Goal: Information Seeking & Learning: Compare options

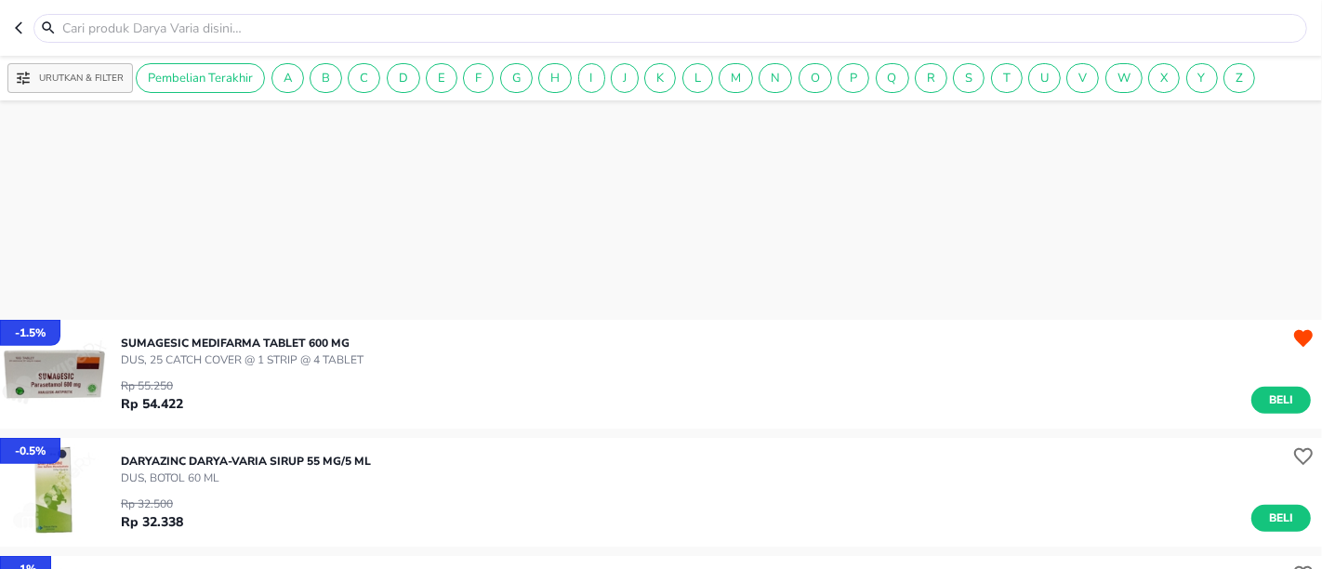
scroll to position [1342, 0]
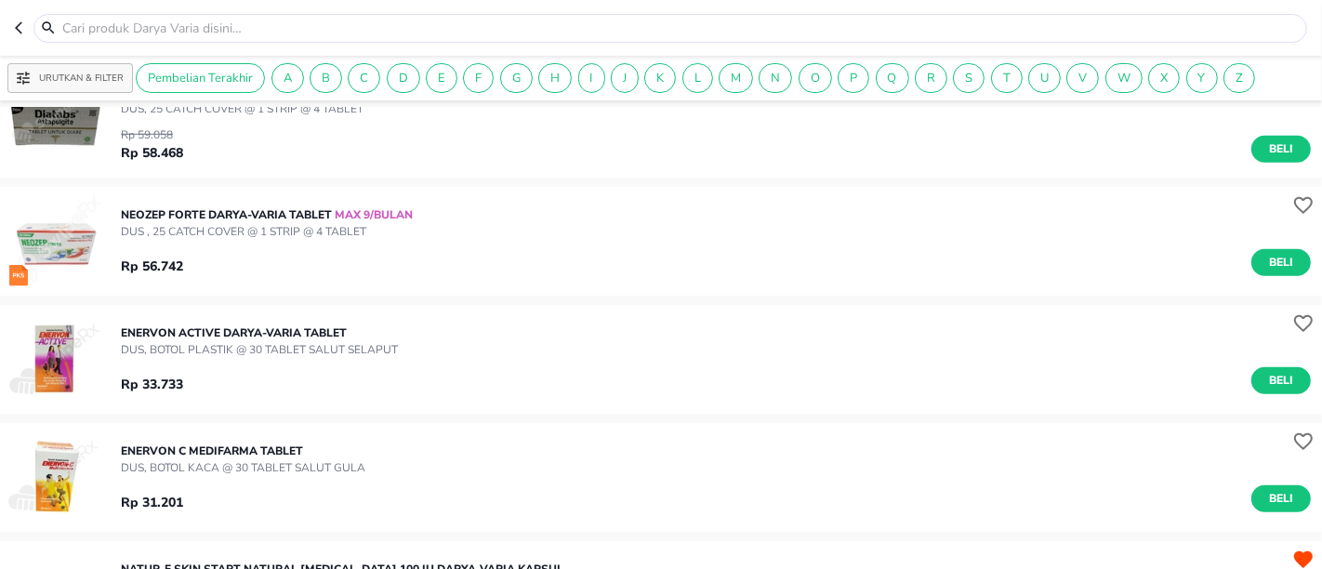
click at [21, 31] on icon "button" at bounding box center [22, 27] width 15 height 15
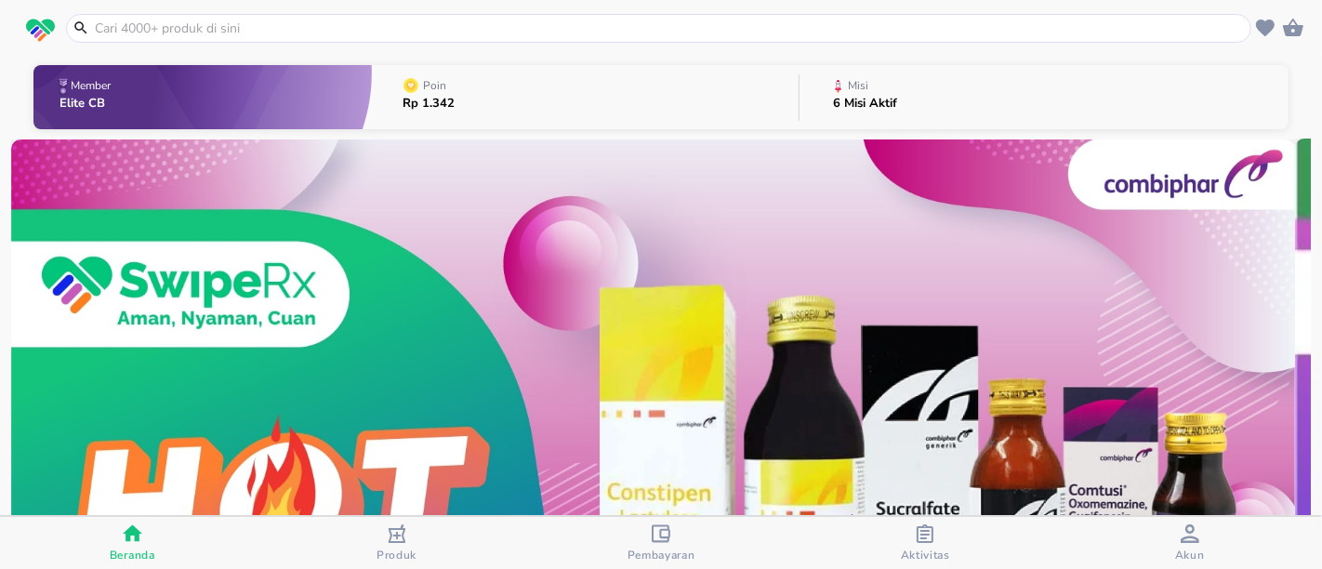
click at [215, 20] on input "text" at bounding box center [669, 29] width 1153 height 20
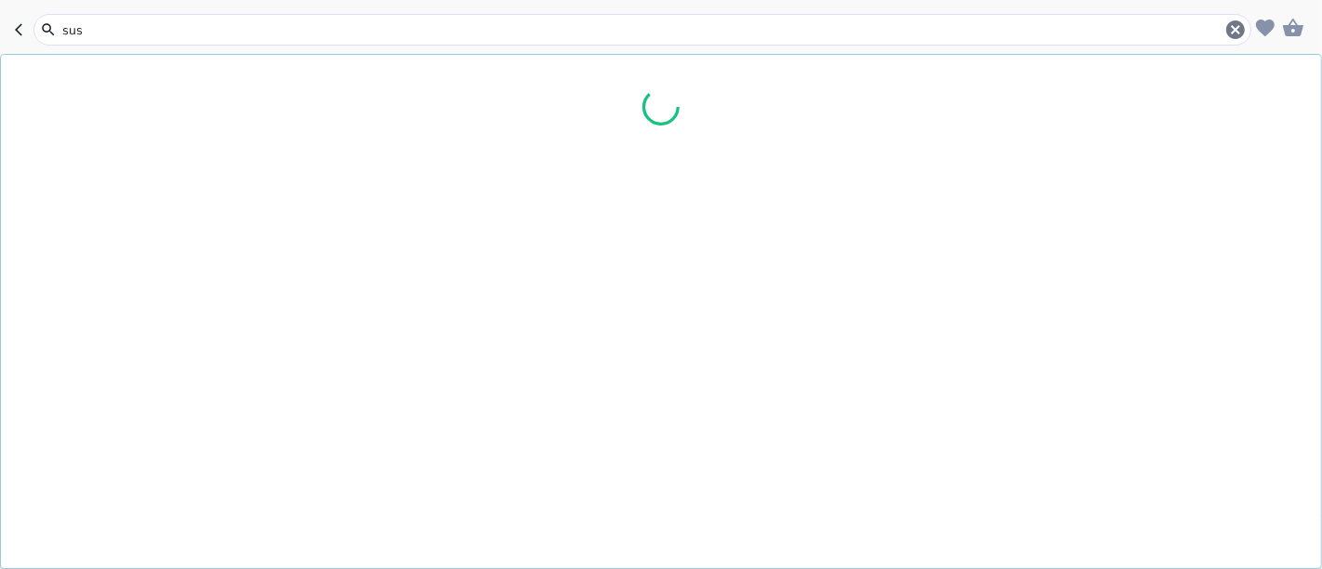
type input "susu"
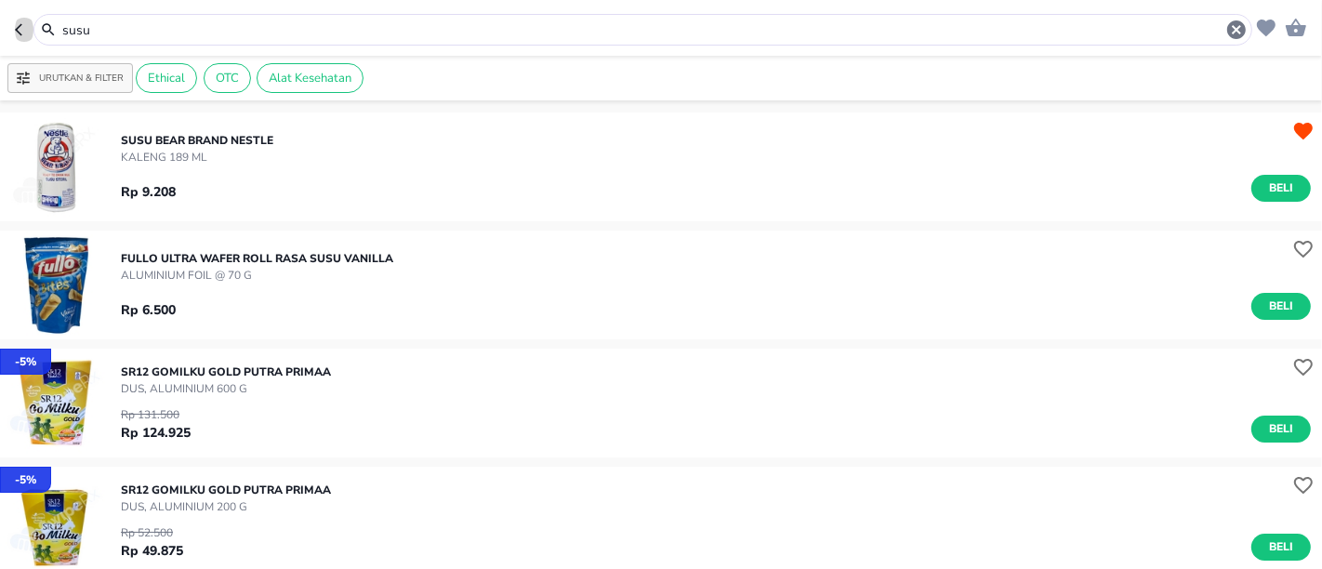
click at [16, 26] on icon "button" at bounding box center [22, 29] width 15 height 15
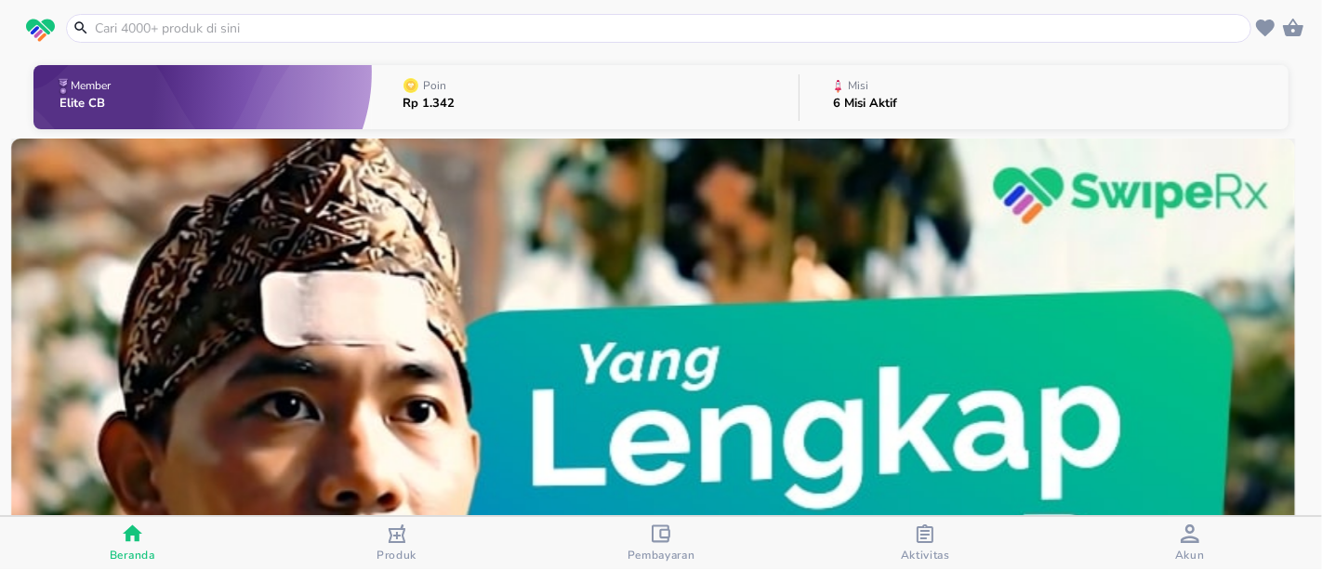
click at [99, 30] on input "text" at bounding box center [669, 29] width 1153 height 20
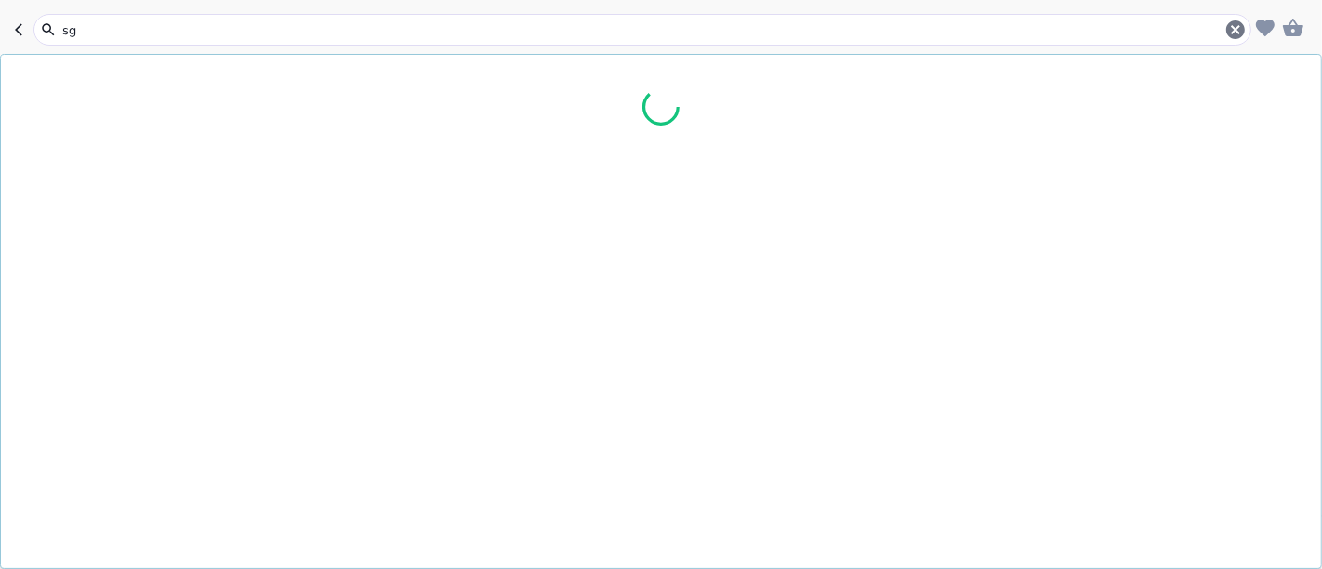
type input "sgm"
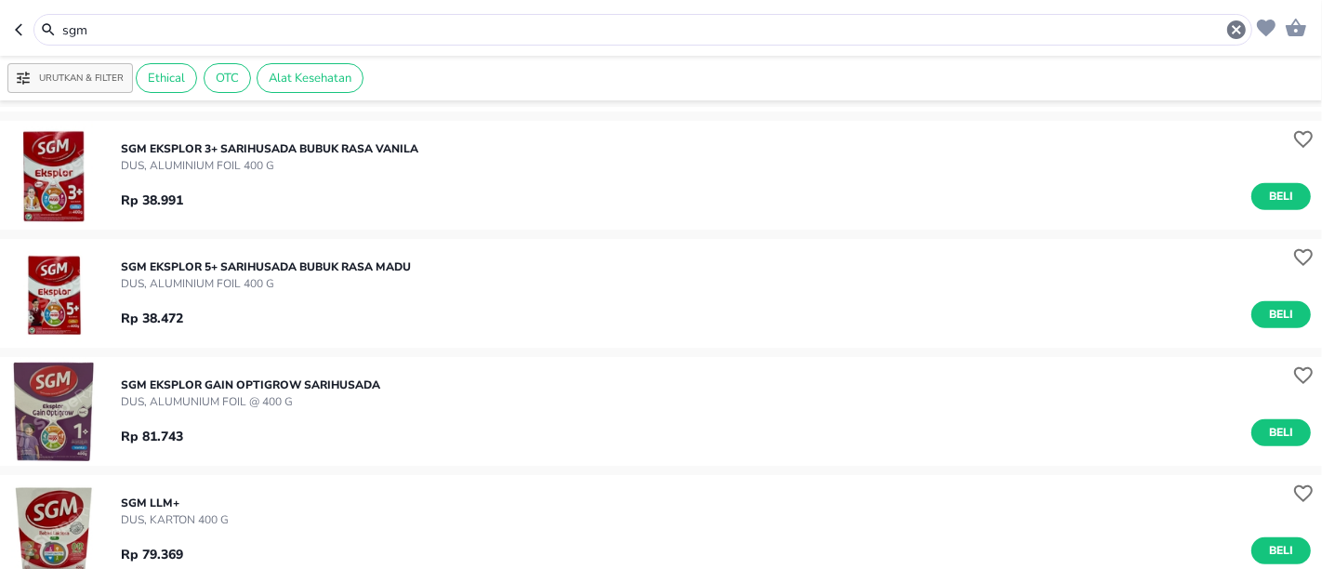
scroll to position [1257, 0]
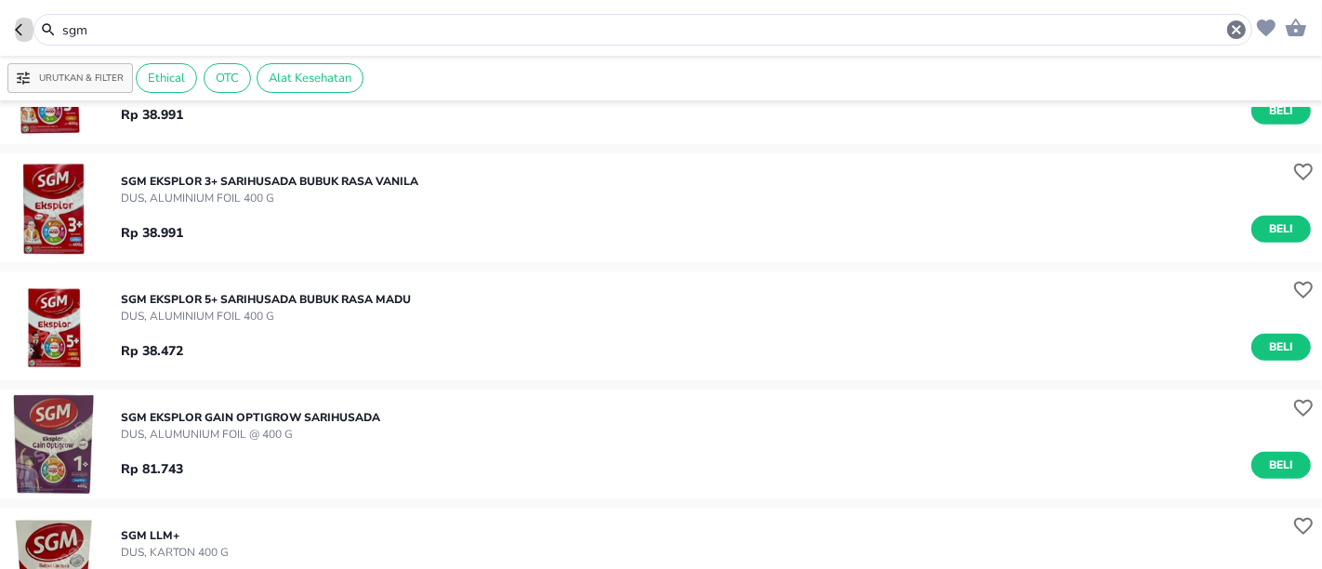
click at [21, 27] on icon "button" at bounding box center [22, 29] width 15 height 15
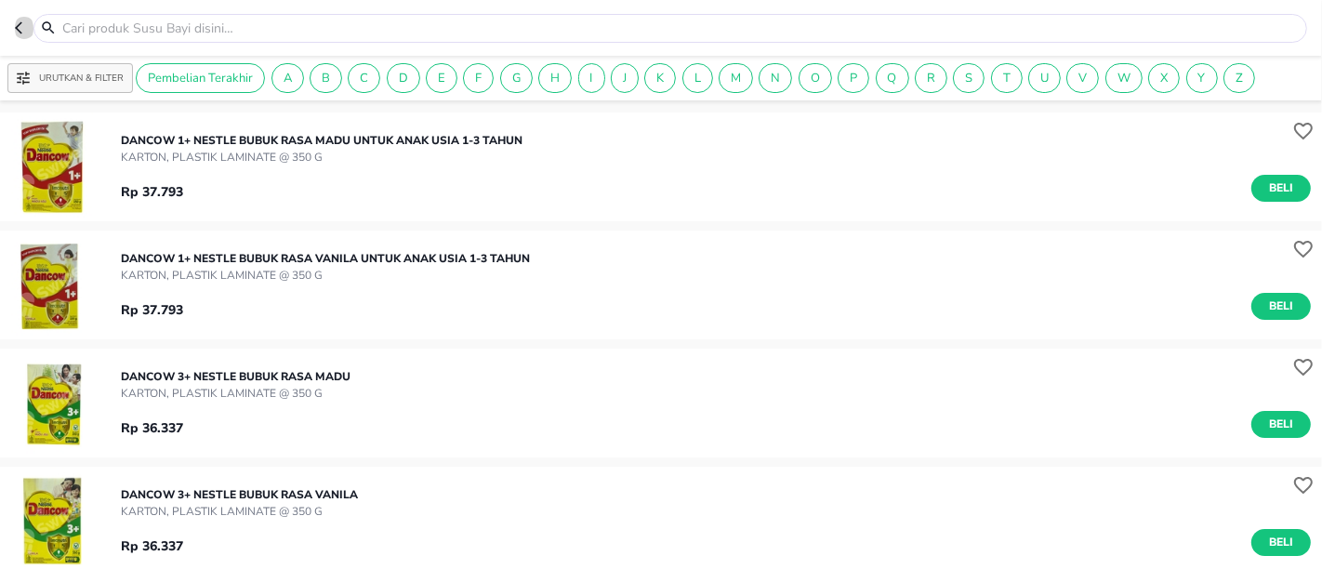
click at [17, 29] on icon "button" at bounding box center [18, 28] width 7 height 12
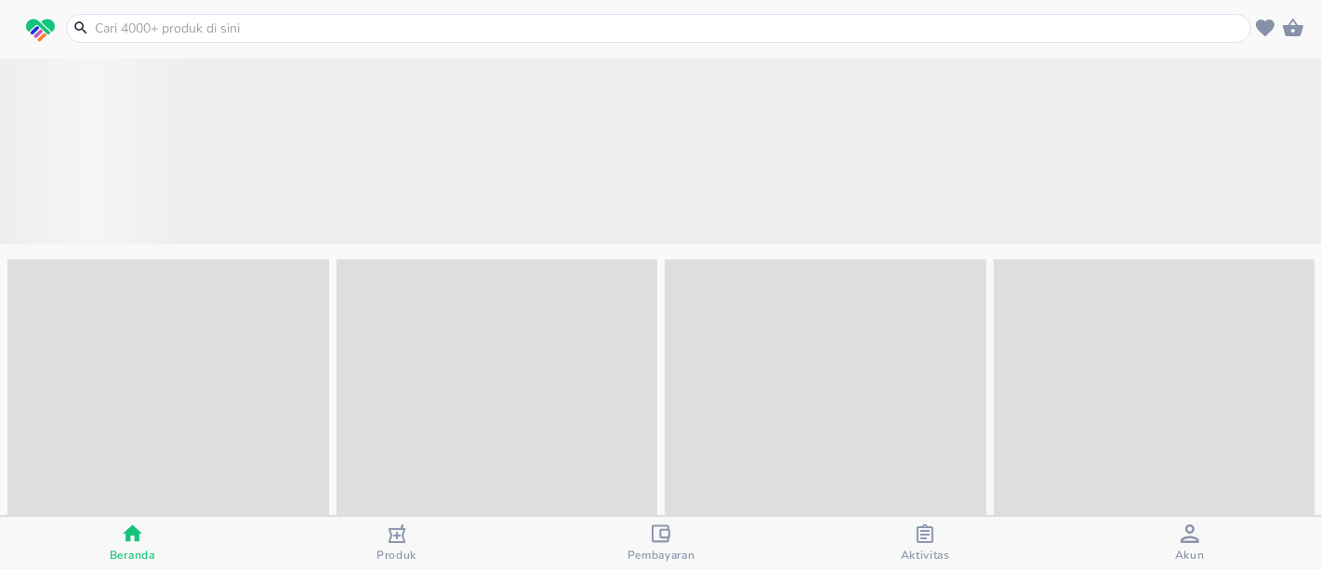
click at [99, 32] on input "text" at bounding box center [669, 29] width 1153 height 20
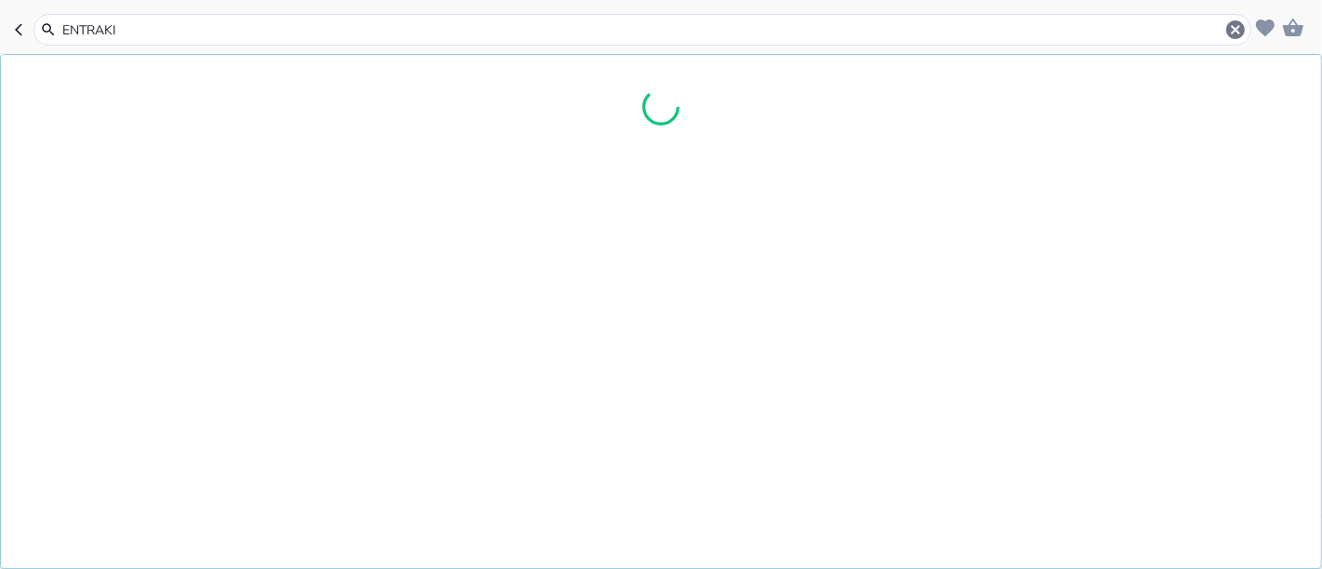
type input "ENTRAKID"
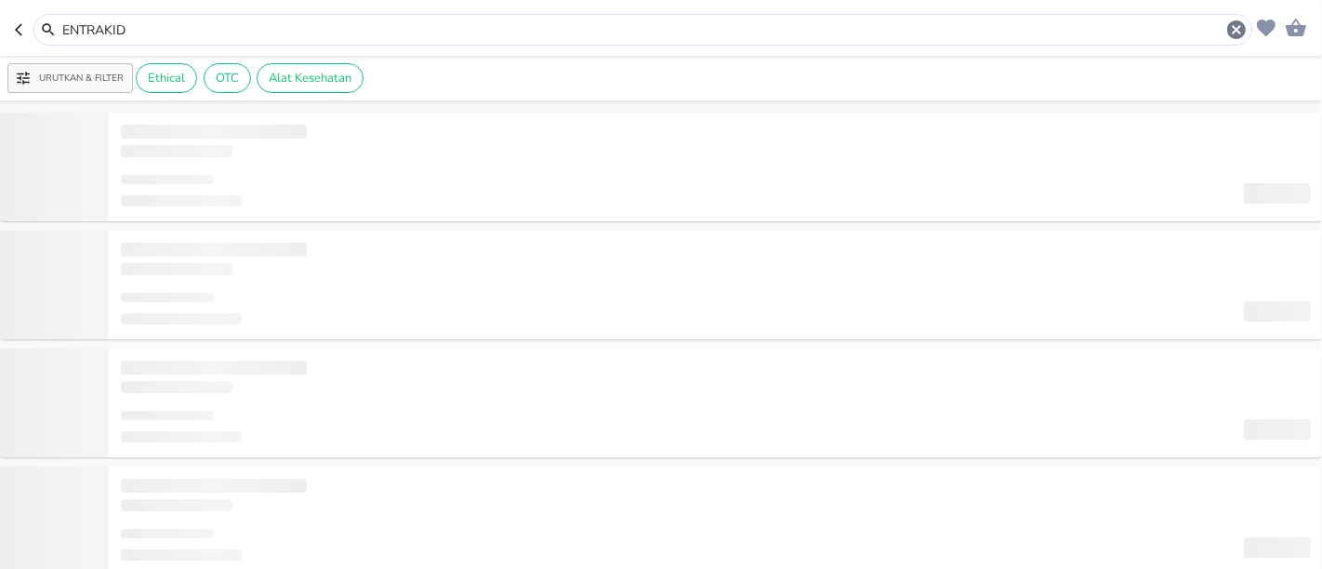
click at [149, 34] on input "ENTRAKID" at bounding box center [642, 30] width 1164 height 20
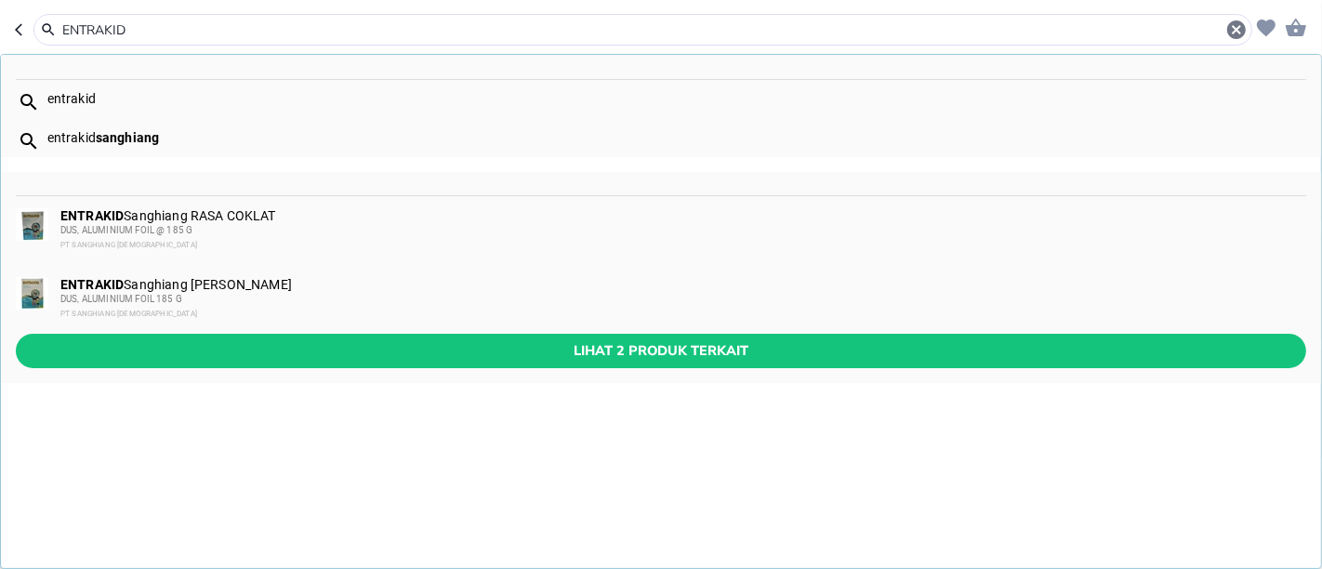
click at [175, 91] on div "entrakid" at bounding box center [675, 98] width 1257 height 15
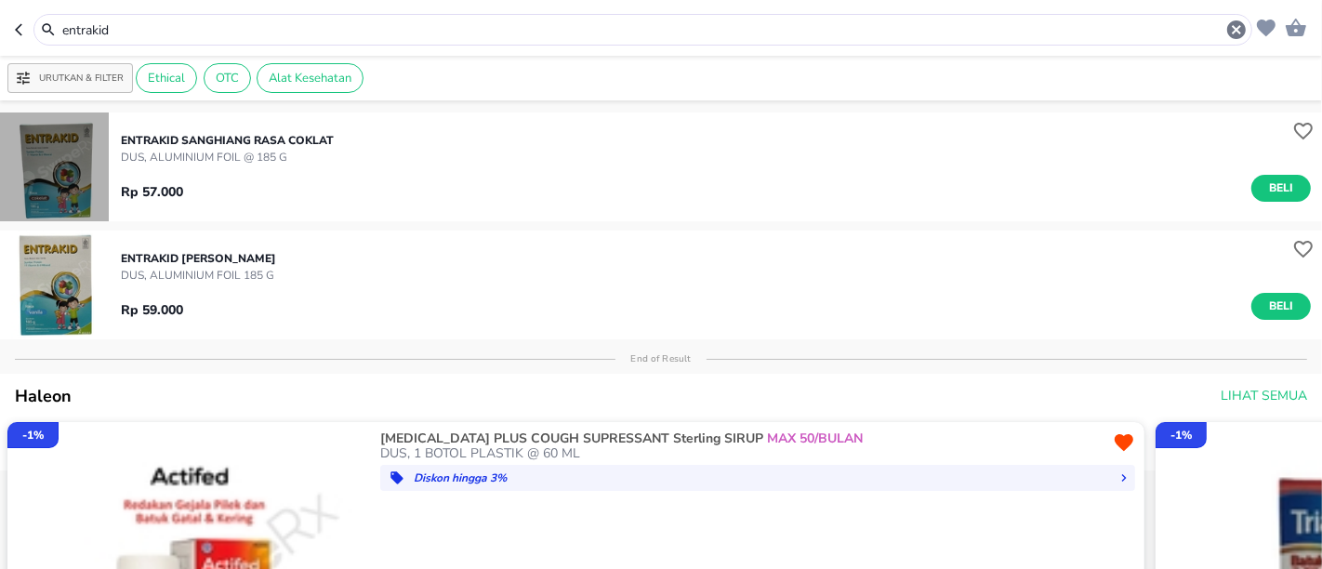
click at [74, 186] on img "button" at bounding box center [54, 166] width 109 height 109
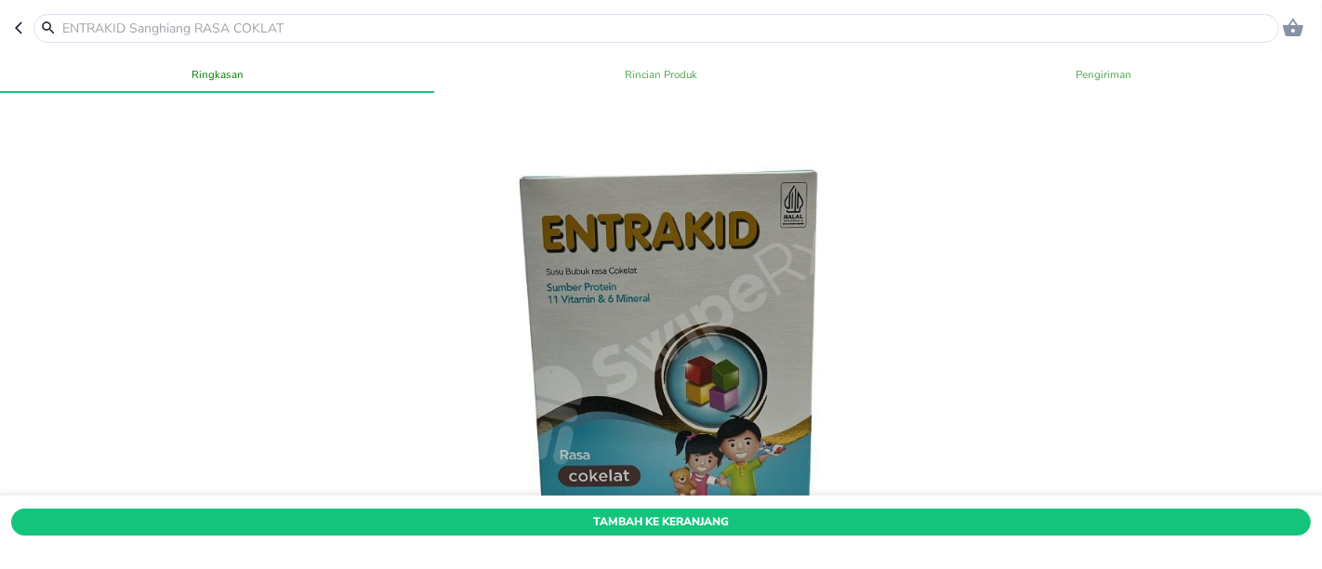
scroll to position [309, 0]
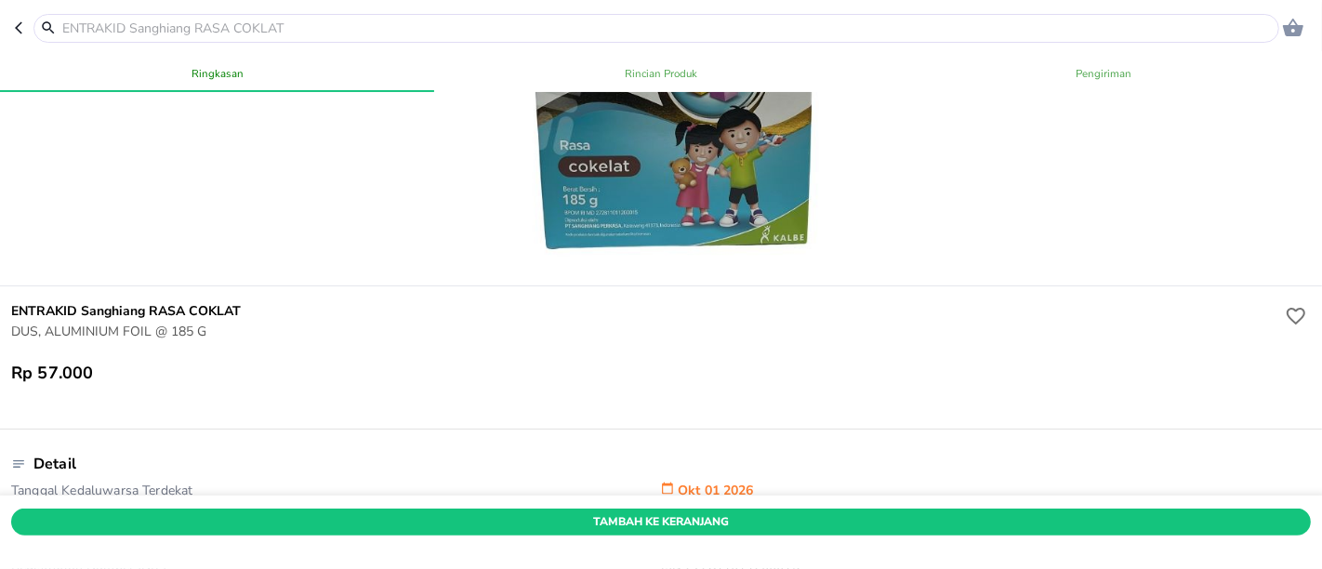
click at [20, 30] on icon "button" at bounding box center [22, 27] width 15 height 15
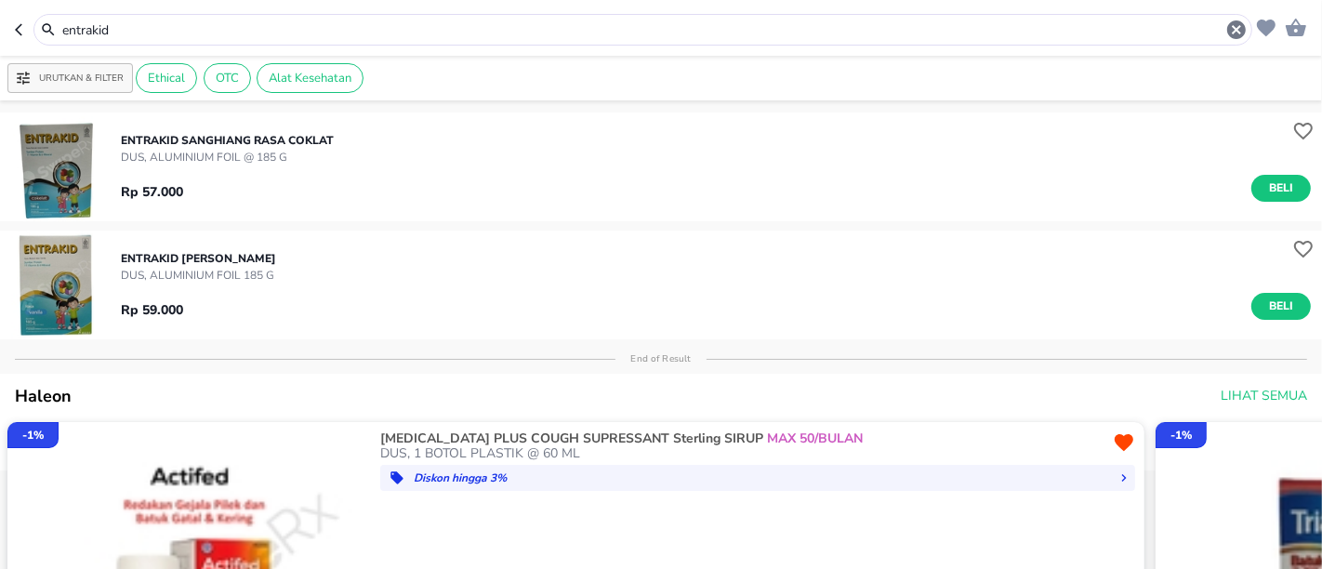
click at [71, 31] on input "entrakid" at bounding box center [642, 30] width 1164 height 20
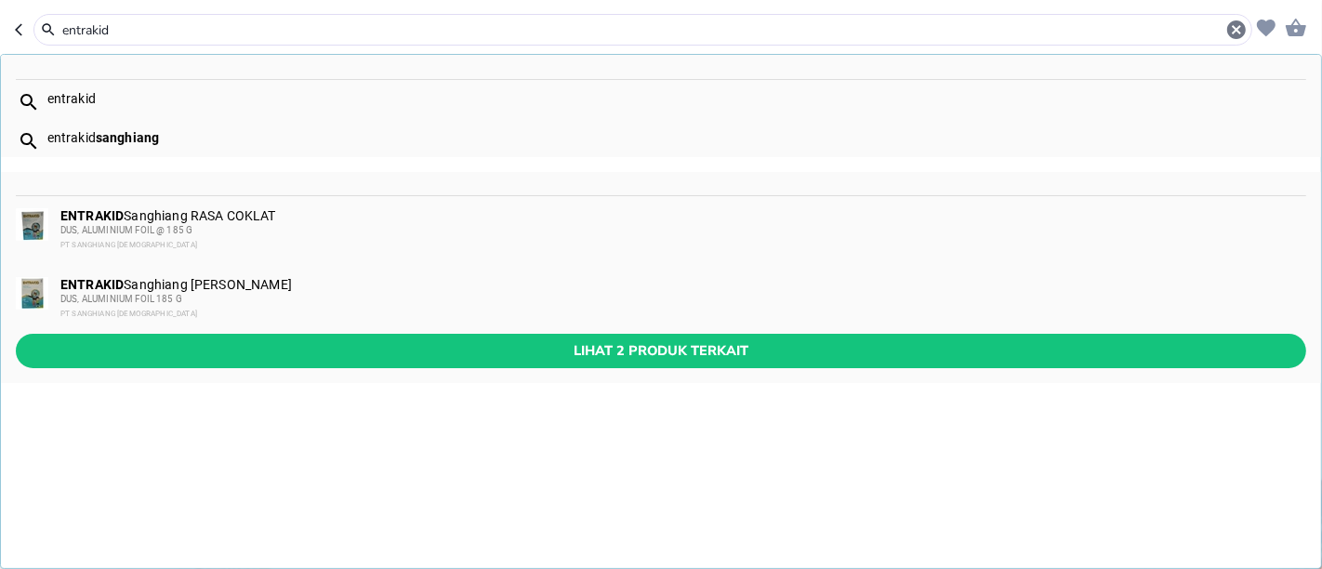
click at [71, 31] on input "entrakid" at bounding box center [642, 30] width 1164 height 20
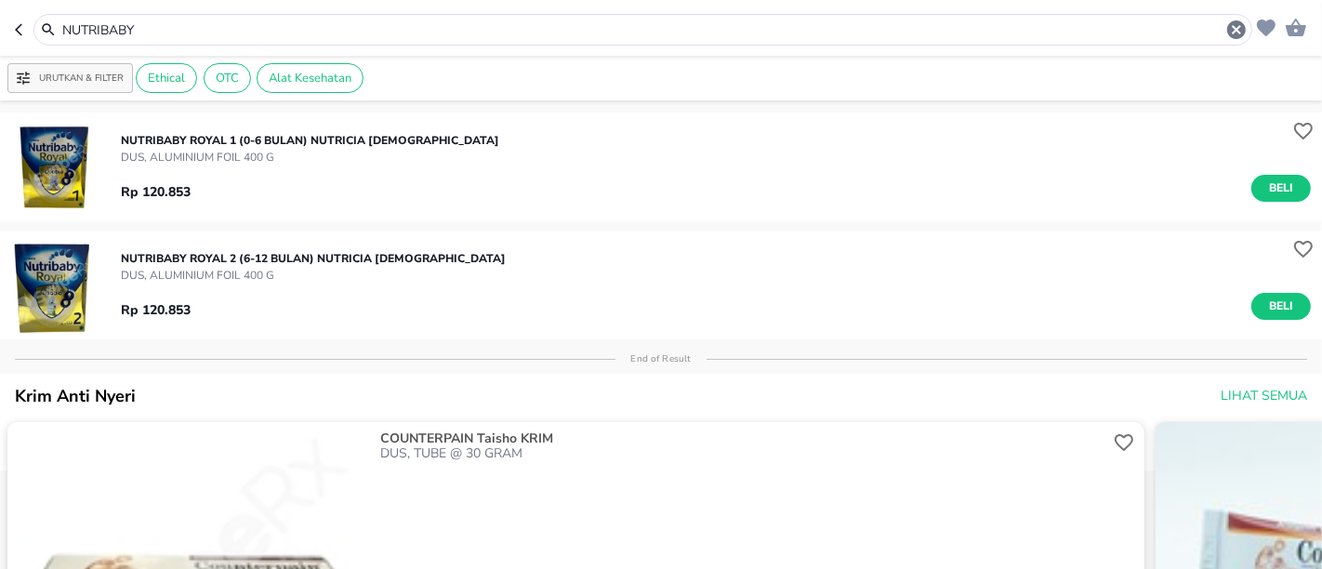
click at [74, 178] on img "button" at bounding box center [54, 166] width 109 height 109
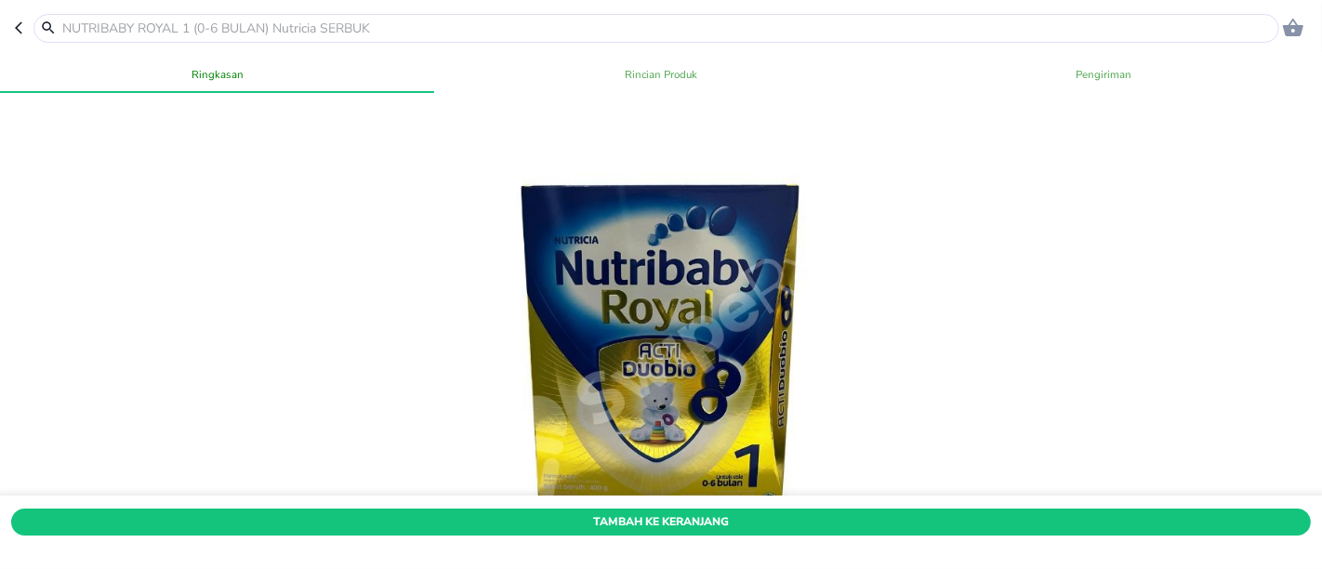
scroll to position [103, 0]
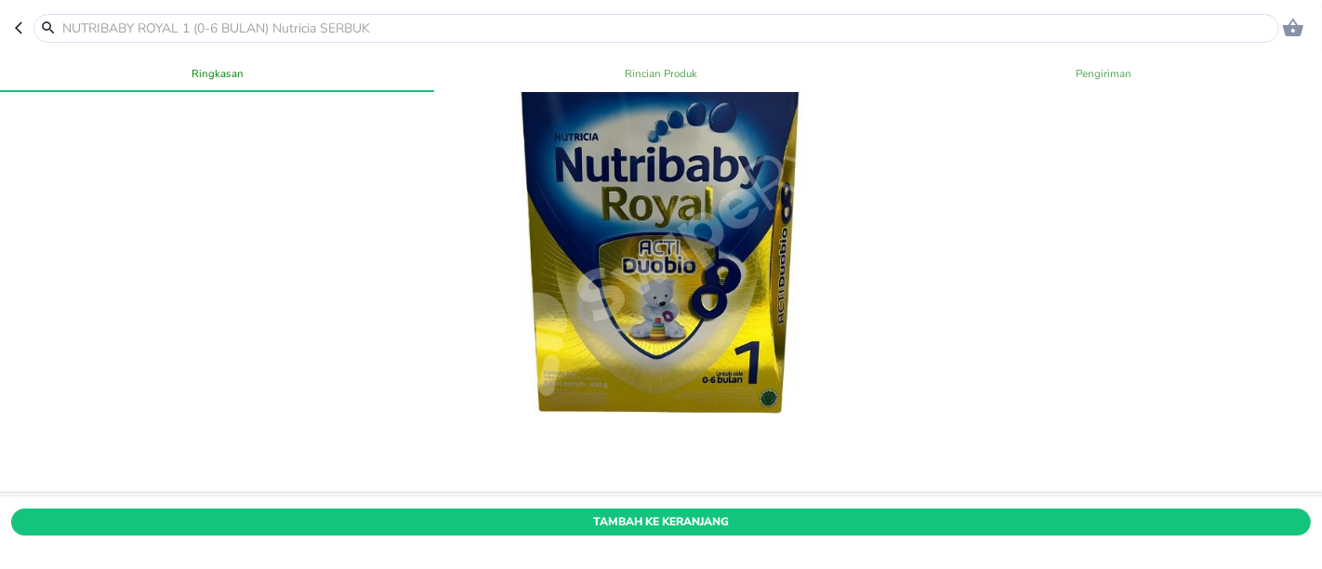
click at [16, 27] on icon "button" at bounding box center [18, 28] width 7 height 12
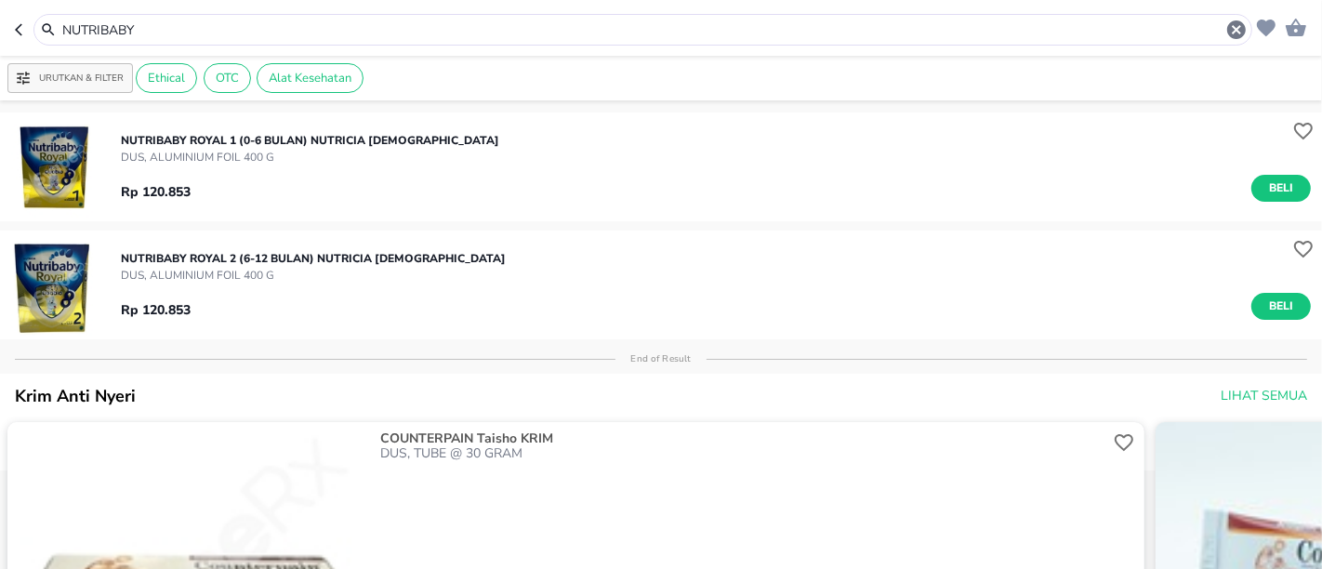
click at [84, 15] on div "NUTRIBABY" at bounding box center [642, 30] width 1218 height 32
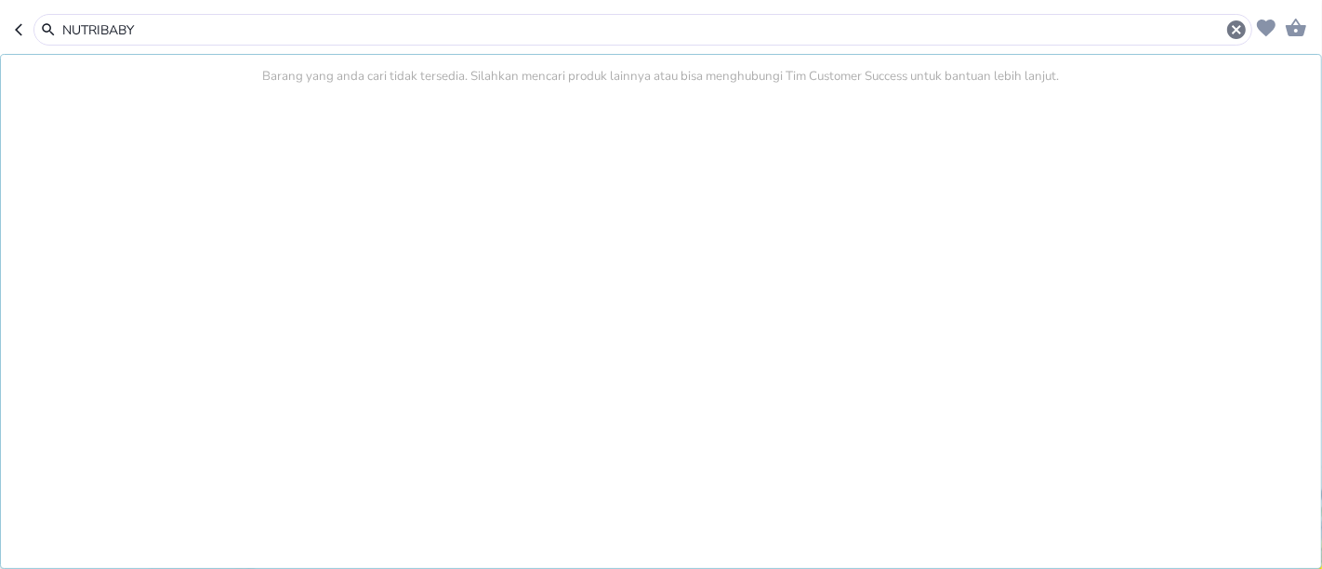
click at [92, 20] on input "NUTRIBABY" at bounding box center [642, 30] width 1164 height 20
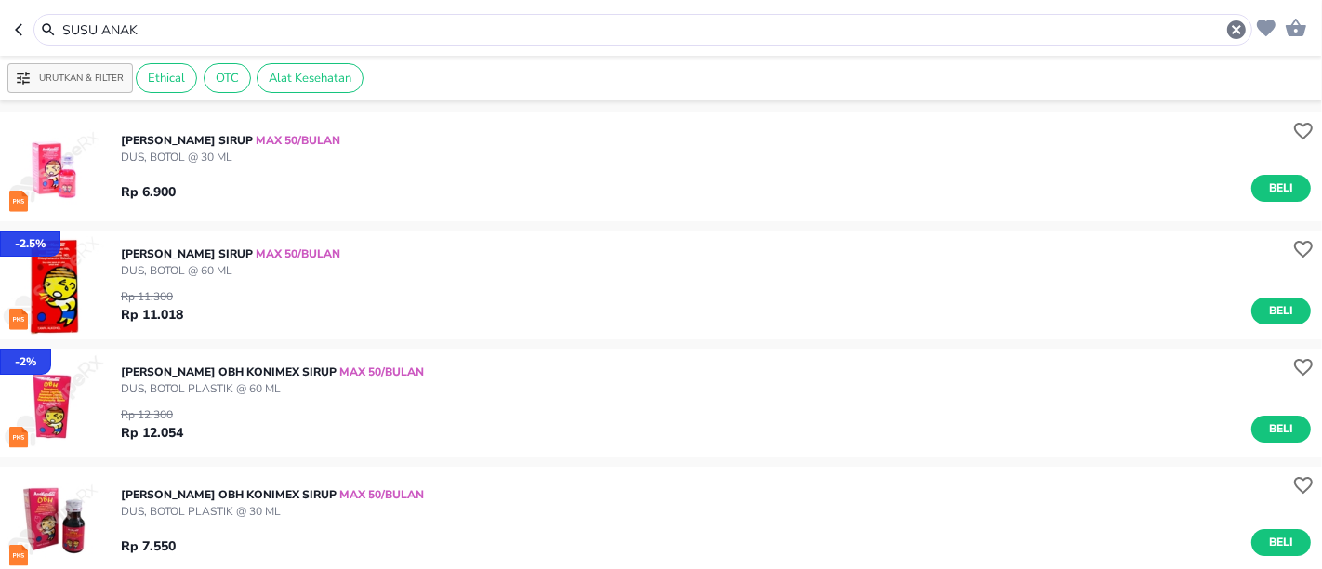
click at [162, 22] on input "SUSU ANAK" at bounding box center [642, 30] width 1164 height 20
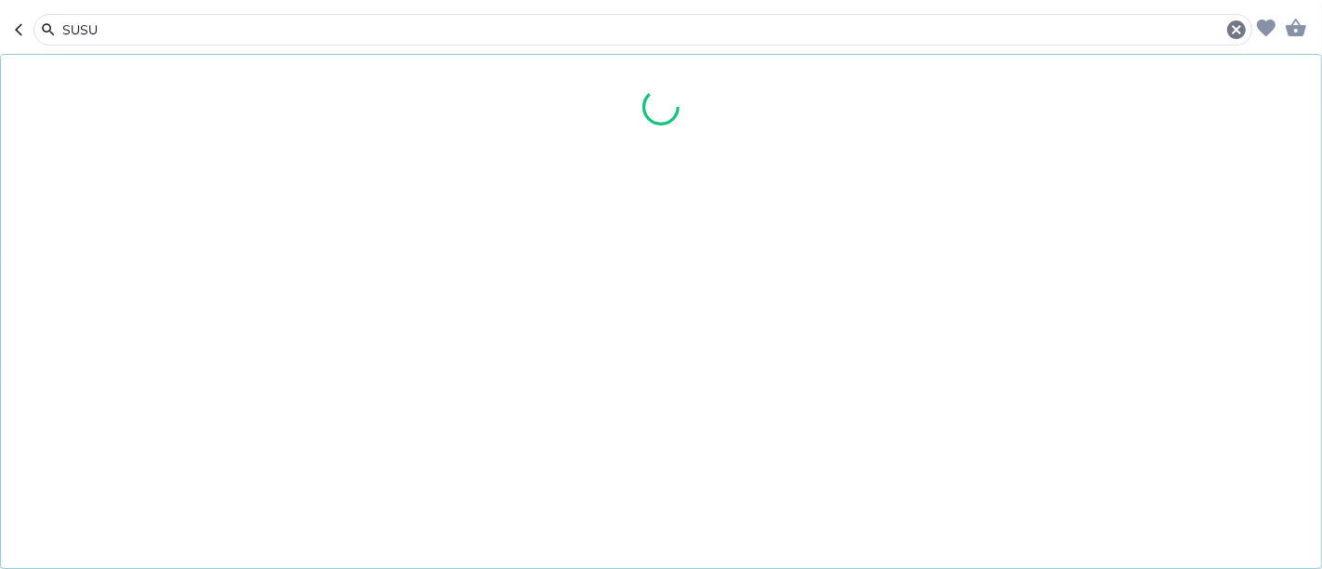
type input "SUSU"
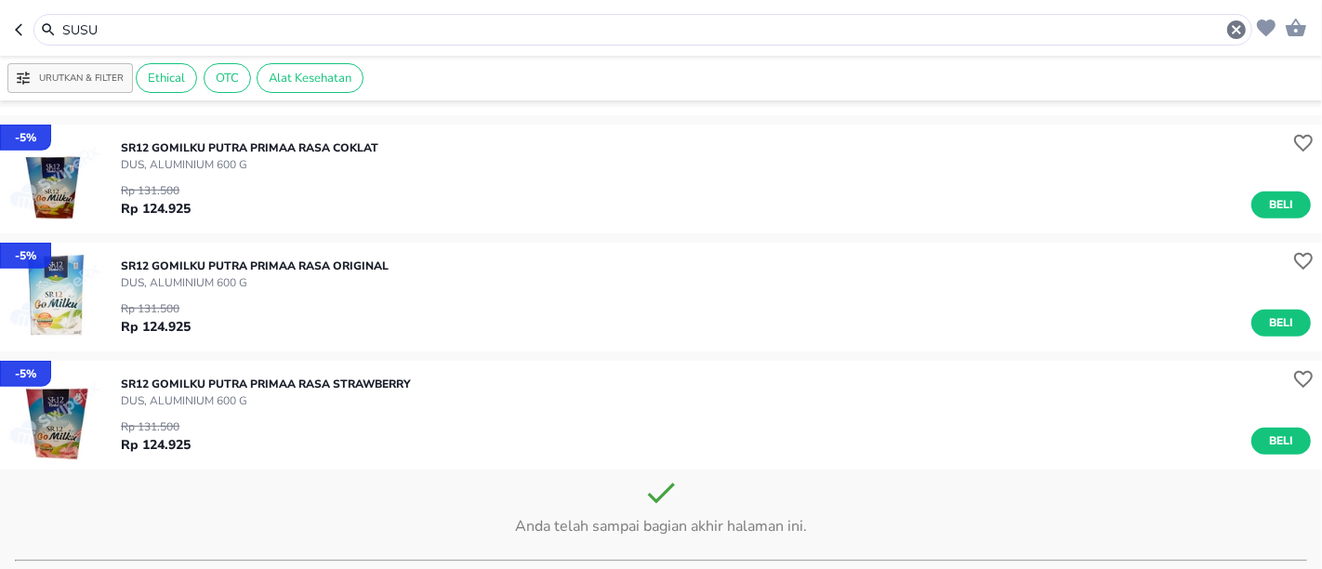
scroll to position [1004, 0]
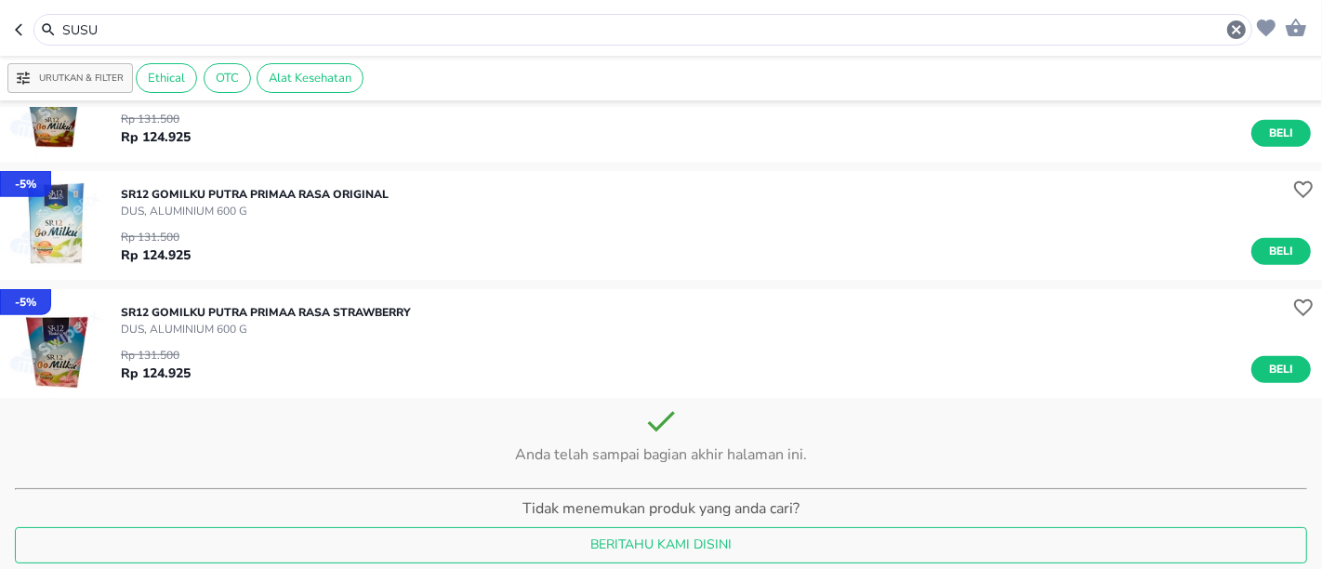
click at [93, 364] on img "button" at bounding box center [54, 343] width 109 height 109
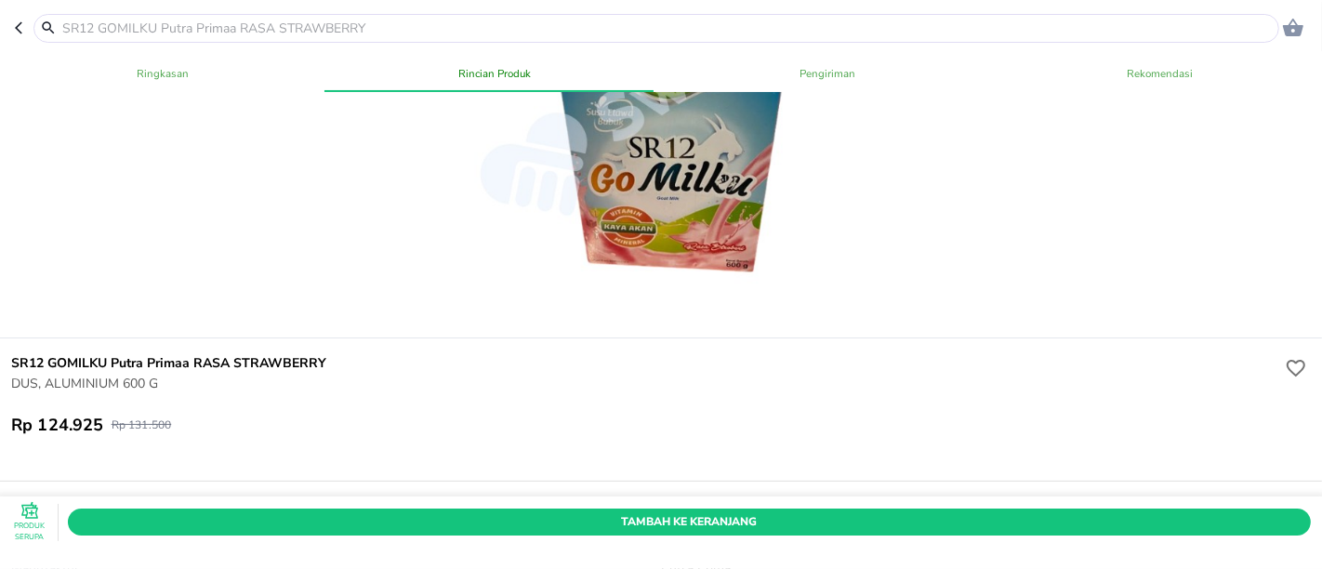
scroll to position [103, 0]
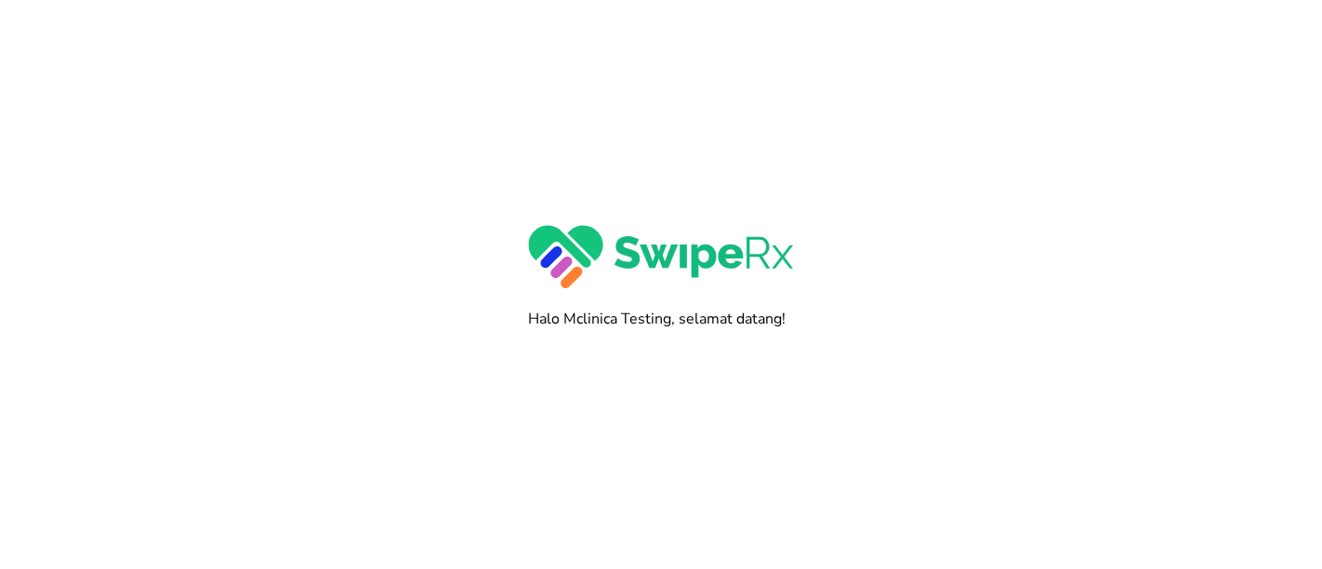
click at [105, 116] on div at bounding box center [661, 284] width 1322 height 569
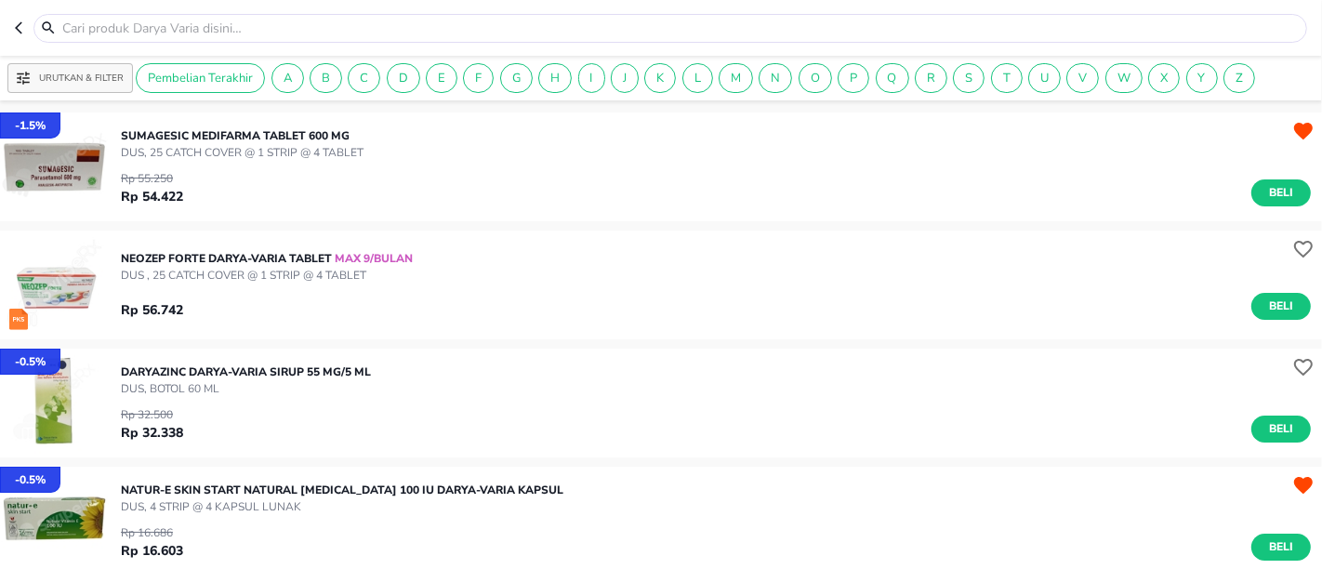
click at [457, 110] on div "- 1.5 % SUMAGESIC Medifarma TABLET 600 MG DUS, 25 CATCH COVER @ 1 STRIP @ 4 TAB…" at bounding box center [661, 167] width 1322 height 118
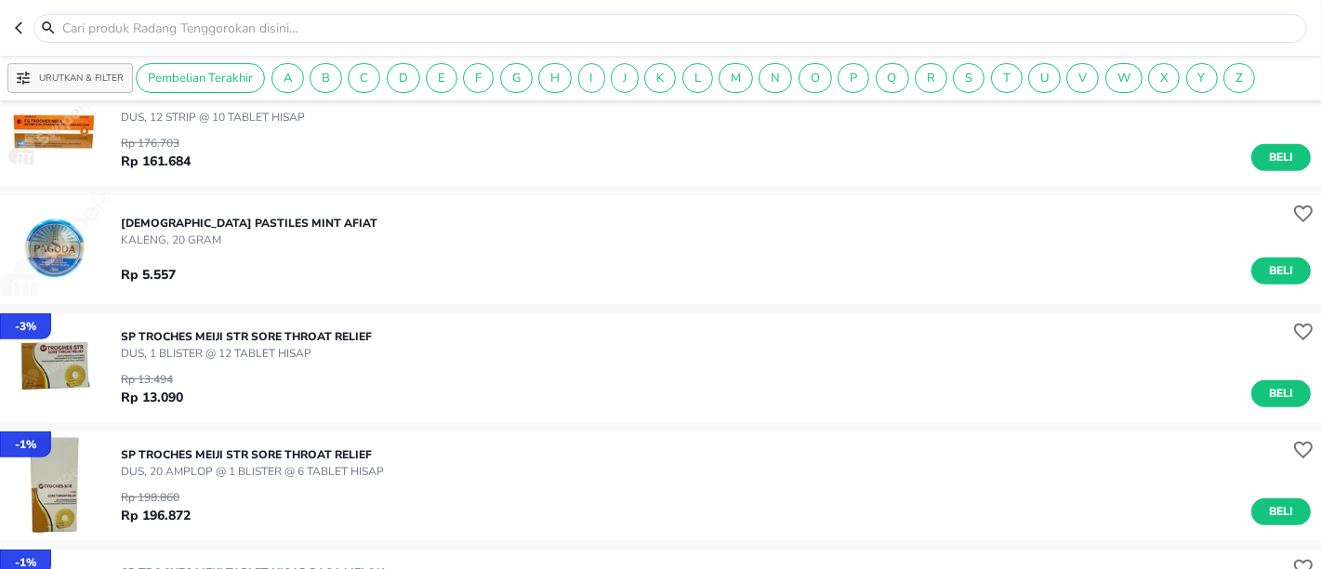
scroll to position [781, 0]
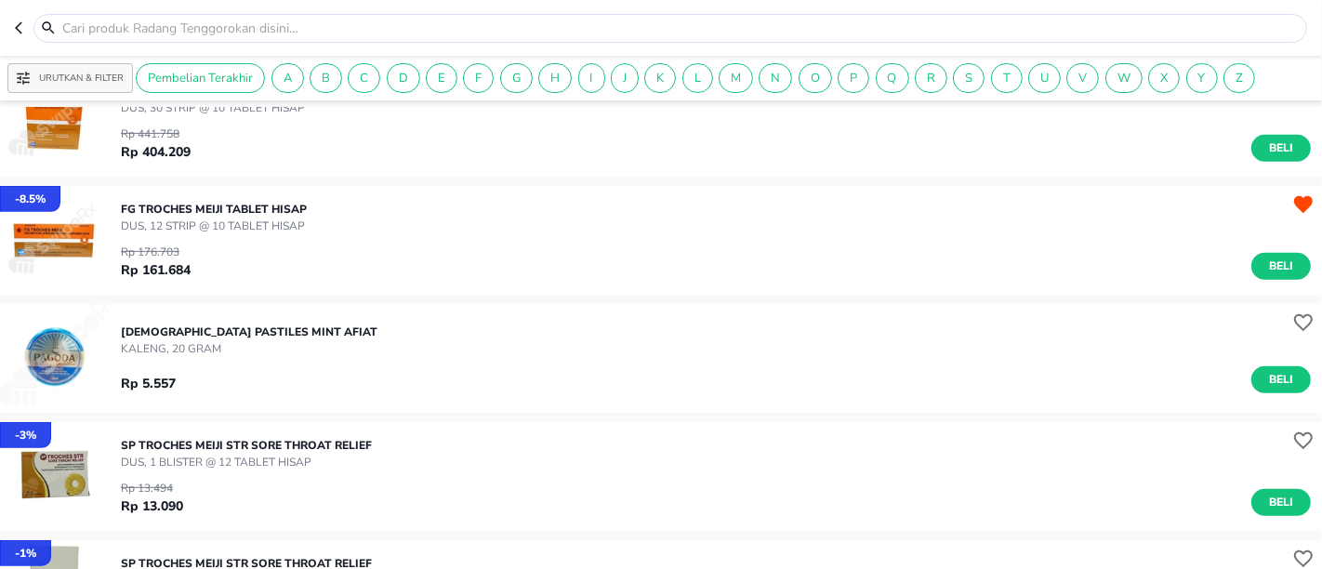
click at [58, 354] on img "button" at bounding box center [54, 358] width 109 height 109
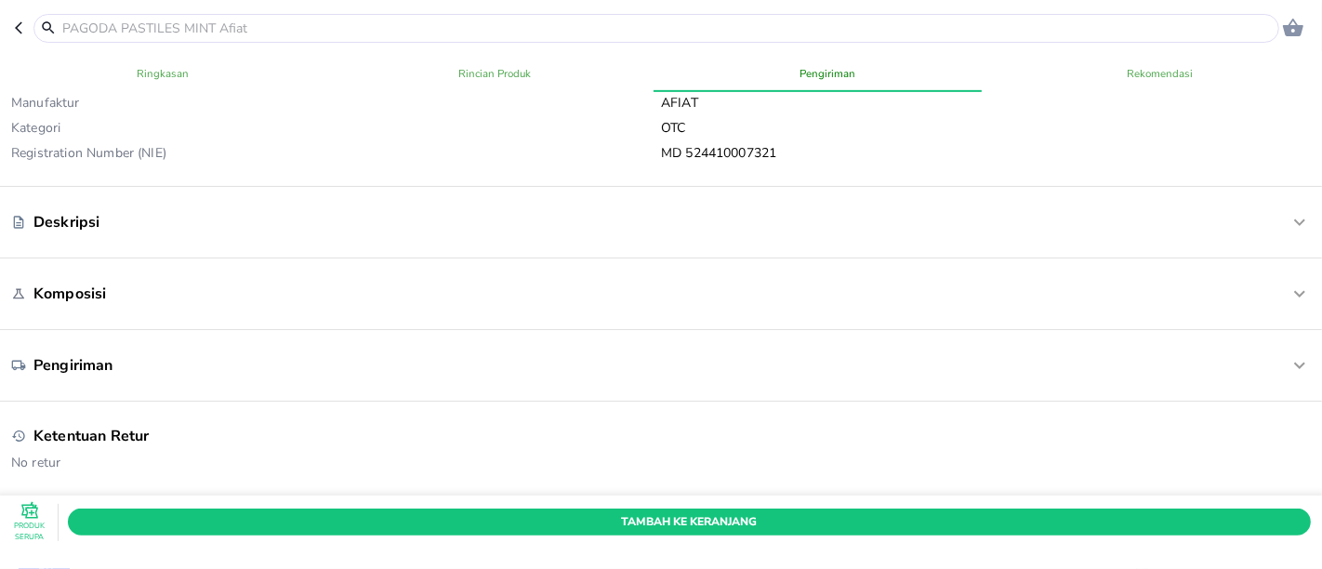
scroll to position [206, 0]
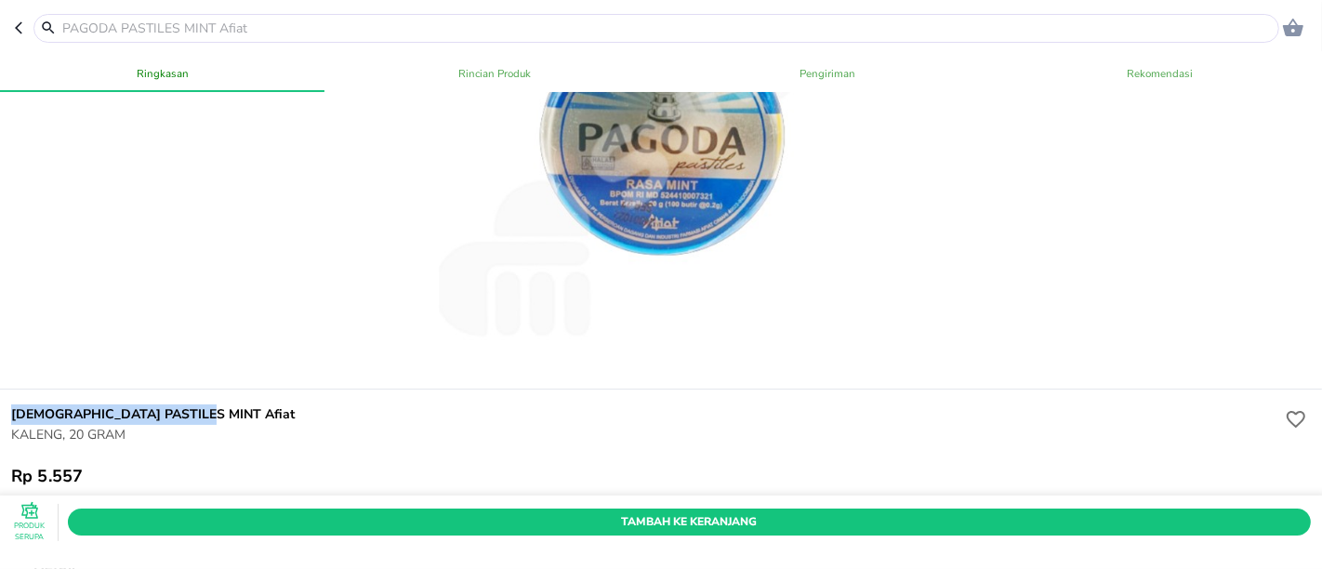
drag, startPoint x: 233, startPoint y: 413, endPoint x: 3, endPoint y: 413, distance: 230.5
click at [3, 413] on div "PAGODA PASTILES MINT Afiat KALENG, 20 GRAM Rp 5.557" at bounding box center [660, 445] width 1329 height 112
copy h6 "PAGODA PASTILES MINT Afiat"
click at [21, 26] on icon "button" at bounding box center [22, 27] width 15 height 15
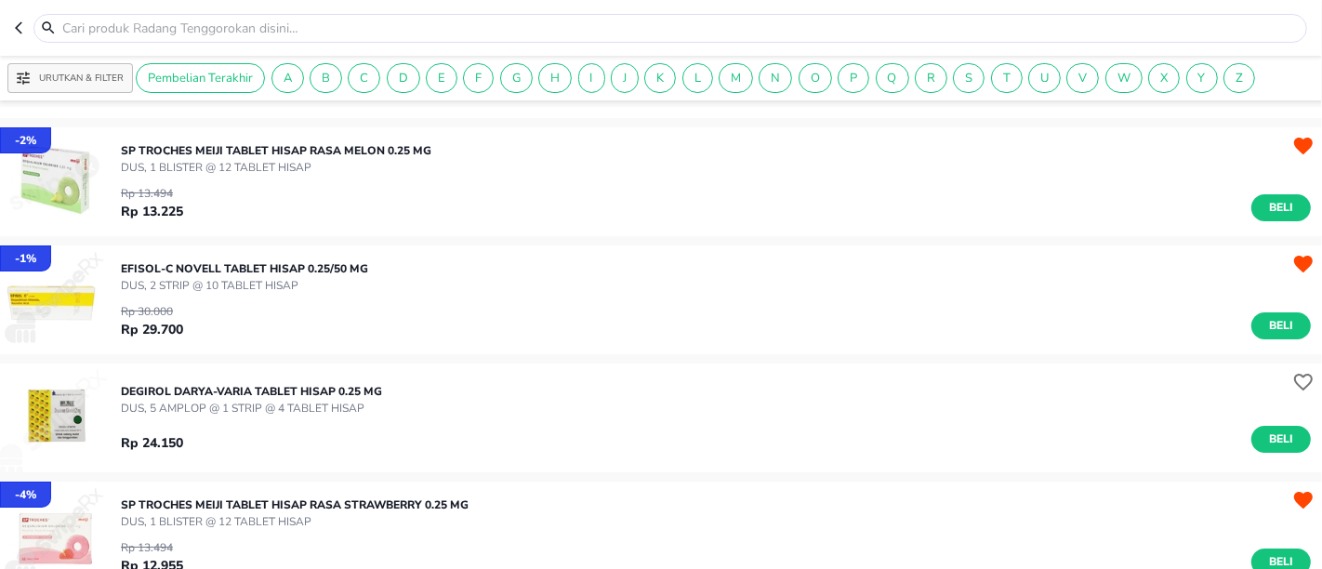
scroll to position [413, 0]
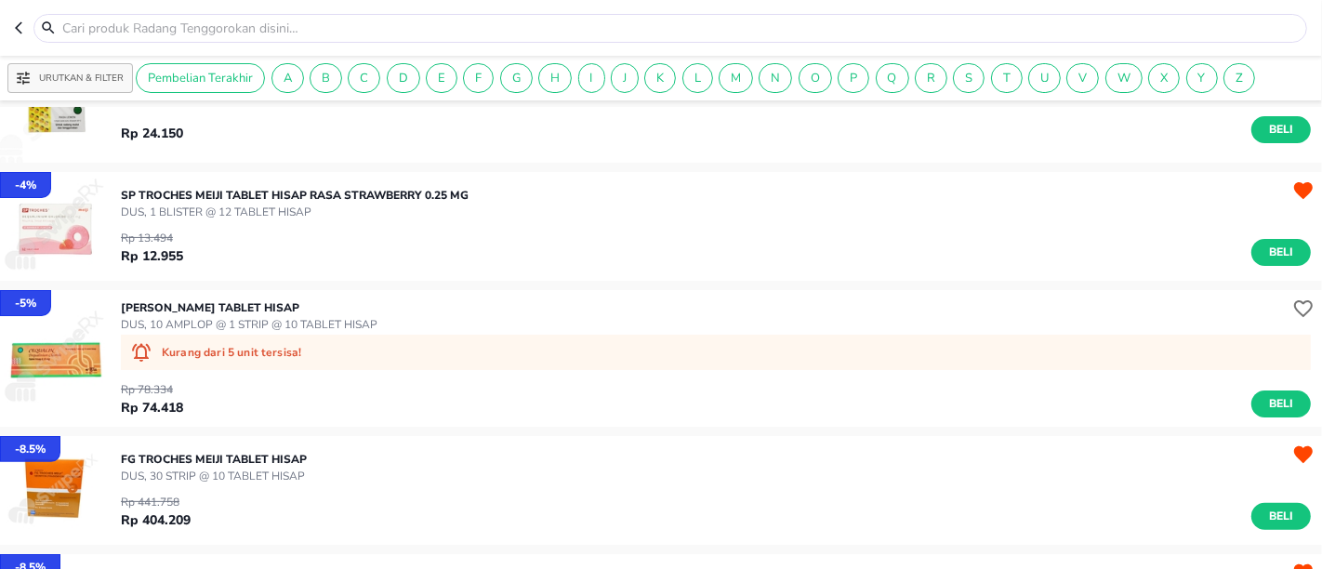
click at [162, 307] on p "CEQUALIN Erela TABLET HISAP" at bounding box center [249, 307] width 257 height 17
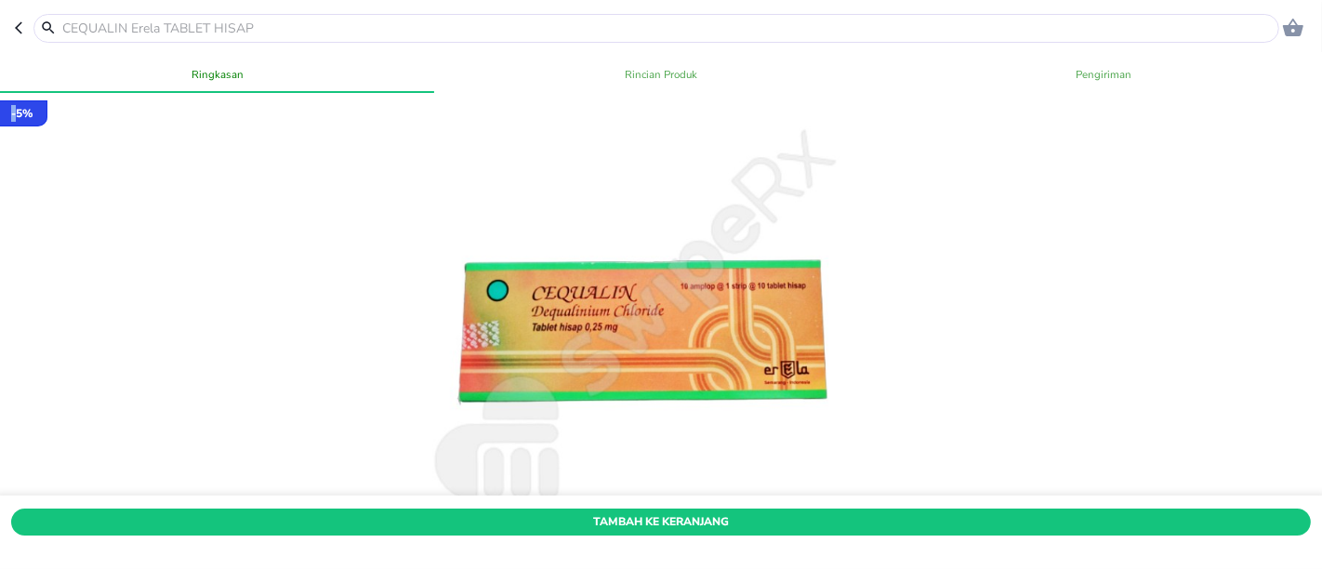
click at [162, 307] on div at bounding box center [660, 344] width 1329 height 503
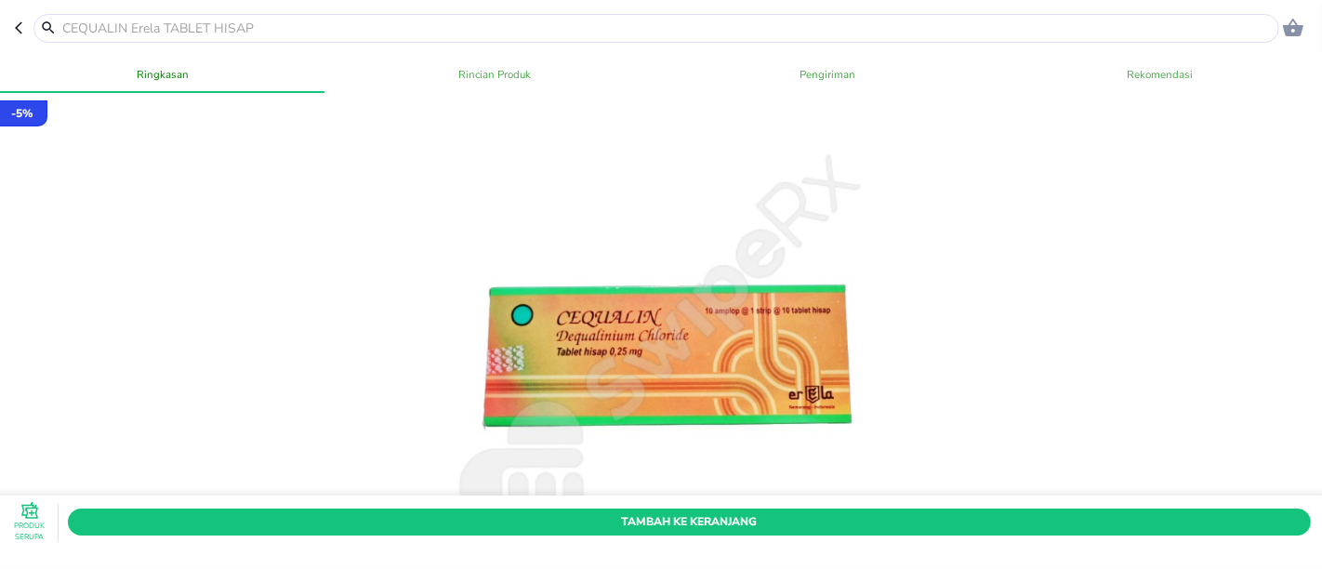
click at [8, 16] on header "0" at bounding box center [661, 28] width 1322 height 56
click at [11, 25] on header "0" at bounding box center [661, 28] width 1322 height 56
click at [16, 28] on icon "button" at bounding box center [18, 28] width 7 height 12
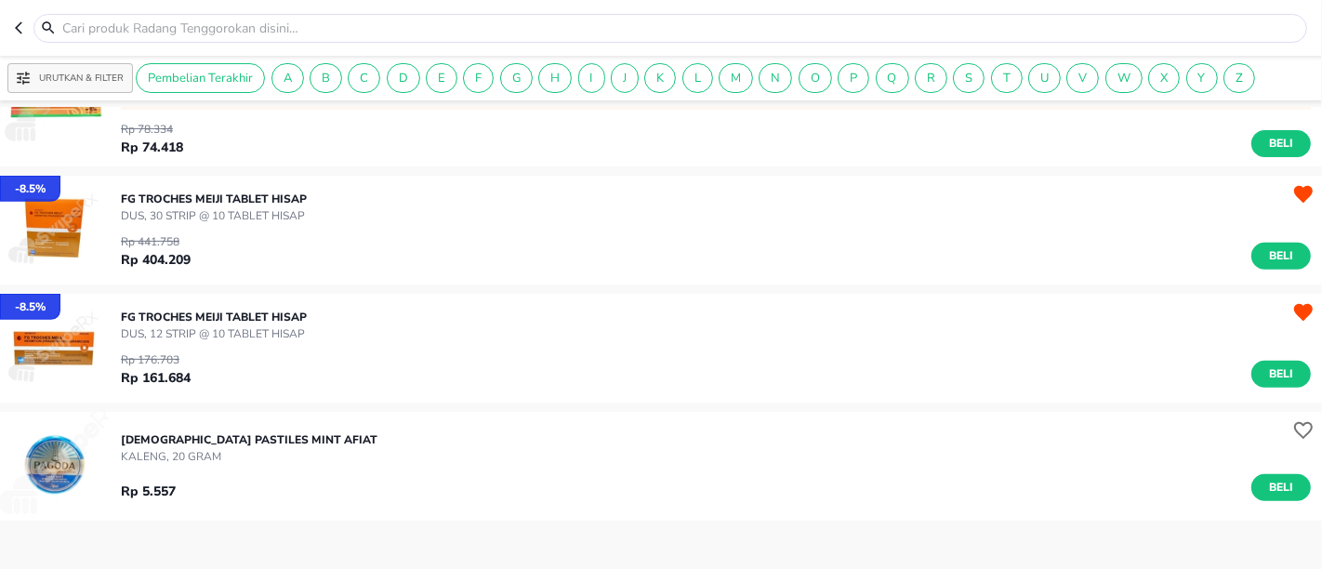
scroll to position [825, 0]
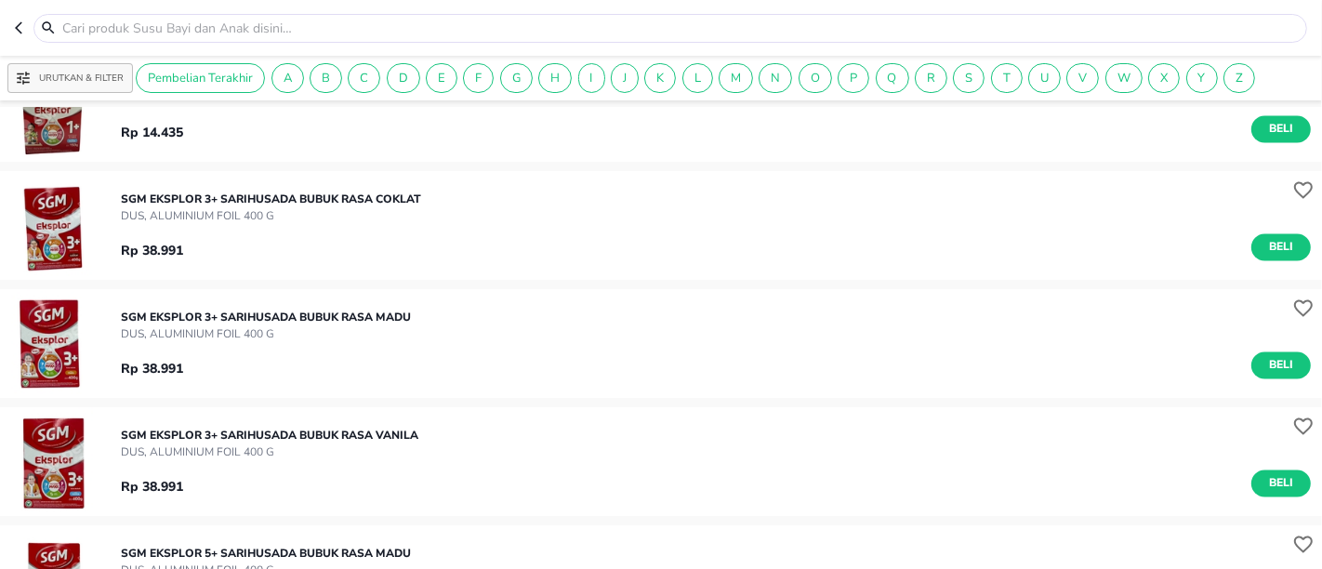
scroll to position [3275, 0]
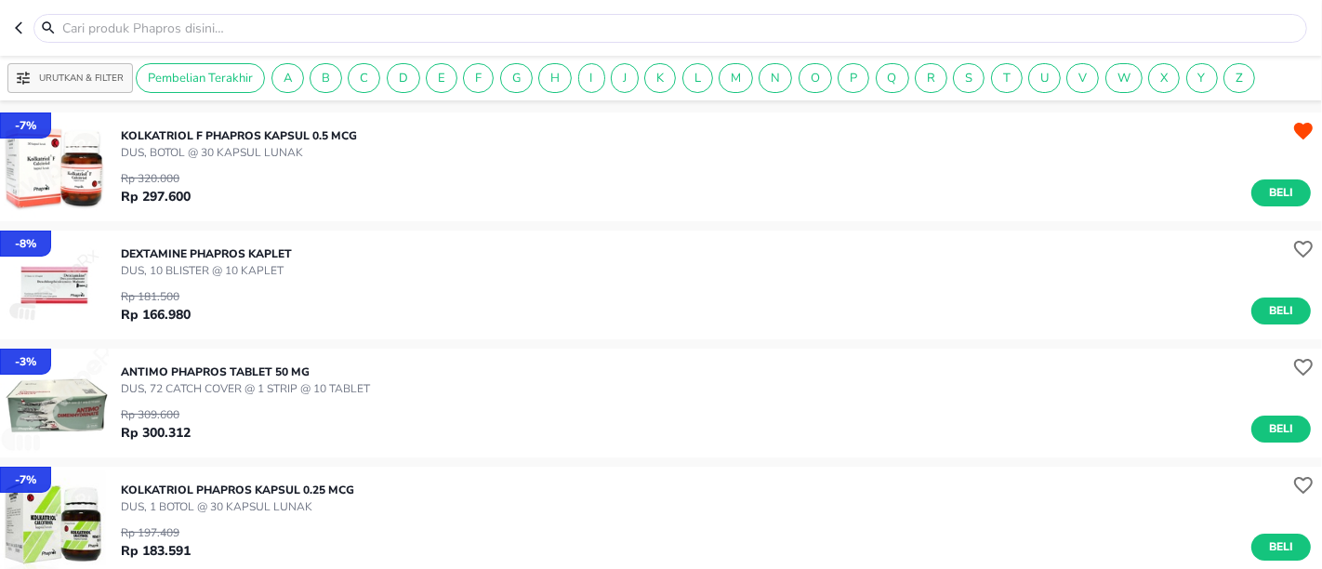
click at [86, 86] on span "Urutkan & Filter" at bounding box center [70, 78] width 107 height 17
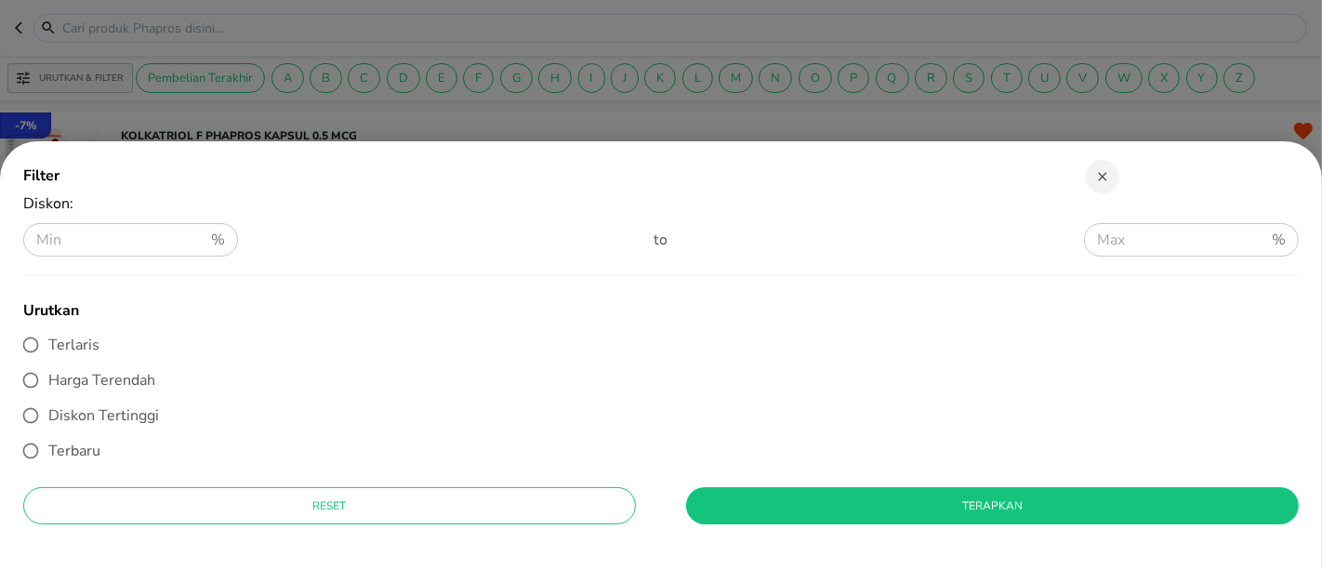
click at [95, 401] on label "Diskon Tertinggi" at bounding box center [648, 415] width 1270 height 35
click at [48, 401] on input "Diskon Tertinggi" at bounding box center [30, 415] width 35 height 35
radio input "true"
click at [758, 486] on div "Filter Diskon : % ​ to % ​ Urutkan Terlaris Harga Terendah Diskon Tertinggi Ter…" at bounding box center [660, 351] width 1275 height 420
click at [760, 491] on button "Terapkan" at bounding box center [992, 505] width 612 height 37
